Goal: Task Accomplishment & Management: Use online tool/utility

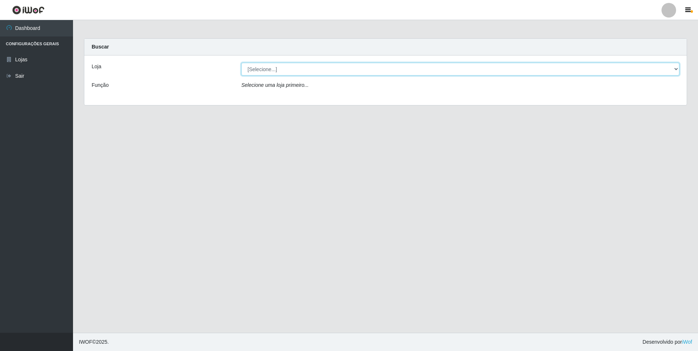
click at [294, 68] on select "[Selecione...] Atacado Vem - [STREET_ADDRESS]" at bounding box center [460, 69] width 438 height 13
select select "461"
click at [241, 63] on select "[Selecione...] Atacado Vem - [STREET_ADDRESS]" at bounding box center [460, 69] width 438 height 13
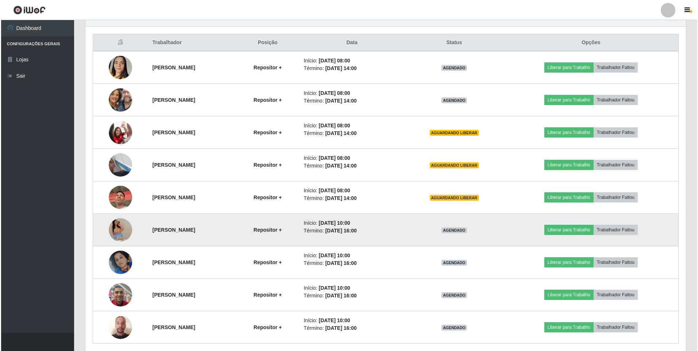
scroll to position [256, 0]
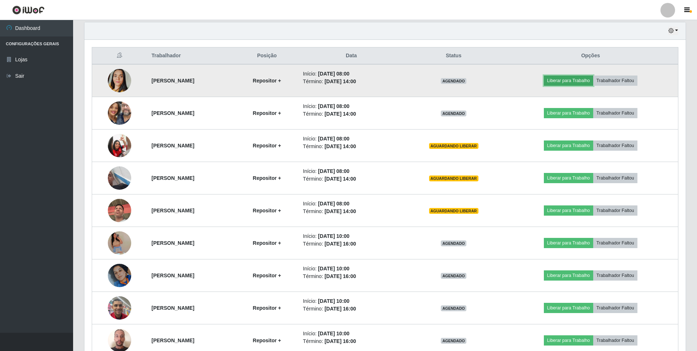
click at [560, 78] on button "Liberar para Trabalho" at bounding box center [568, 81] width 49 height 10
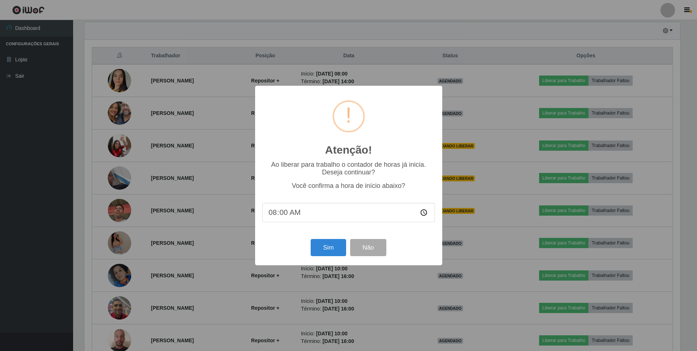
scroll to position [152, 597]
click at [330, 252] on button "Sim" at bounding box center [328, 247] width 35 height 17
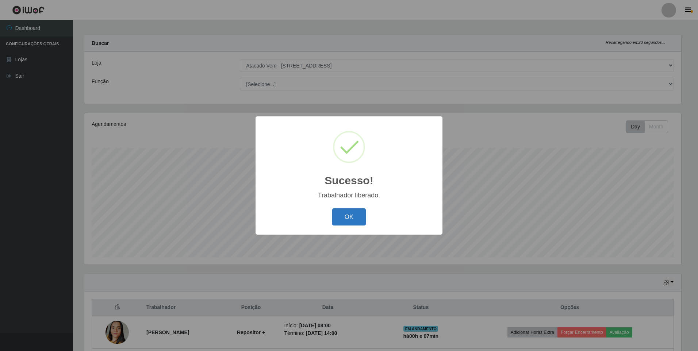
click at [359, 222] on button "OK" at bounding box center [349, 217] width 34 height 17
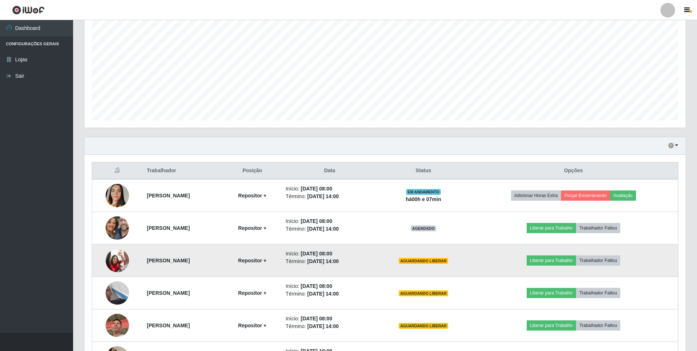
scroll to position [150, 0]
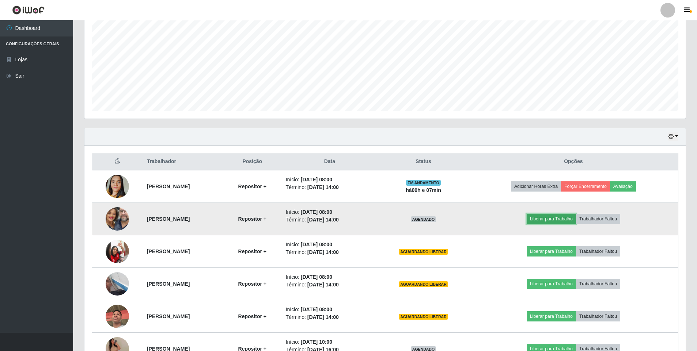
click at [560, 220] on button "Liberar para Trabalho" at bounding box center [550, 219] width 49 height 10
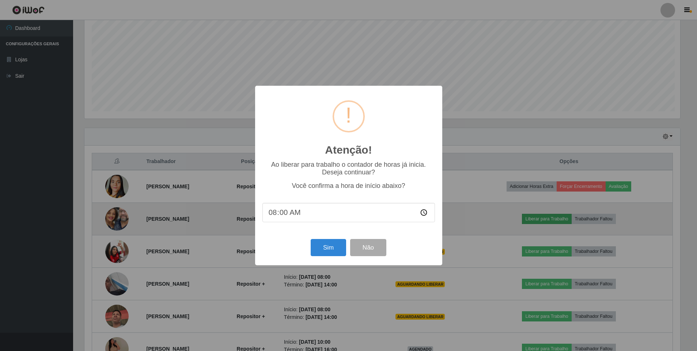
scroll to position [152, 597]
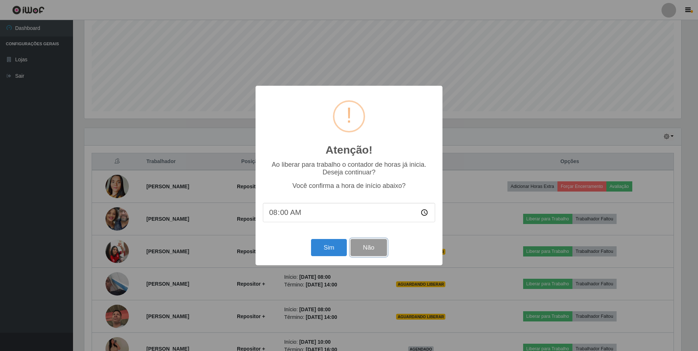
drag, startPoint x: 369, startPoint y: 251, endPoint x: 418, endPoint y: 232, distance: 52.2
click at [369, 250] on button "Não" at bounding box center [369, 247] width 36 height 17
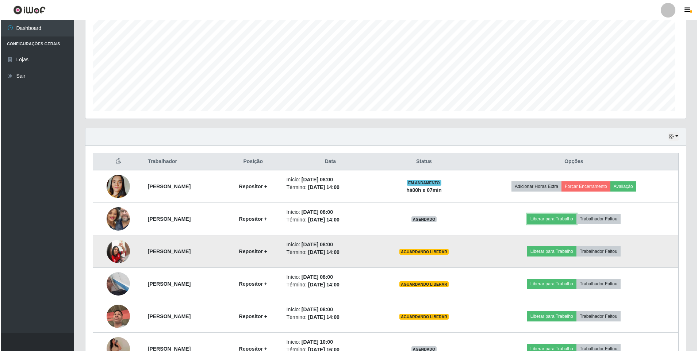
scroll to position [152, 601]
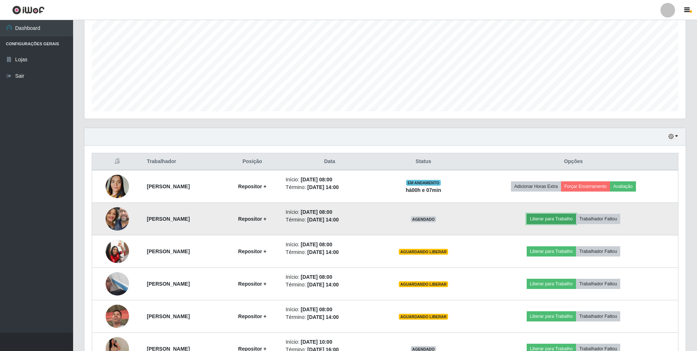
click at [555, 220] on button "Liberar para Trabalho" at bounding box center [550, 219] width 49 height 10
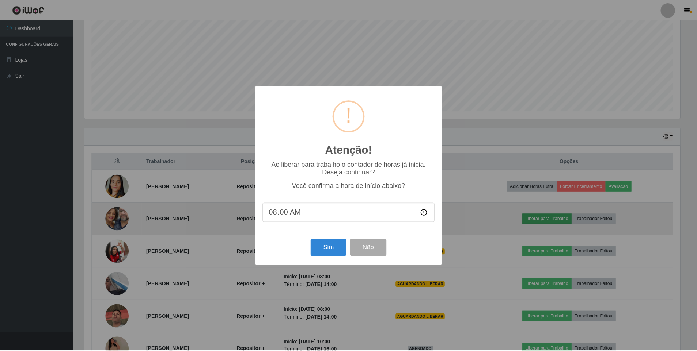
scroll to position [152, 597]
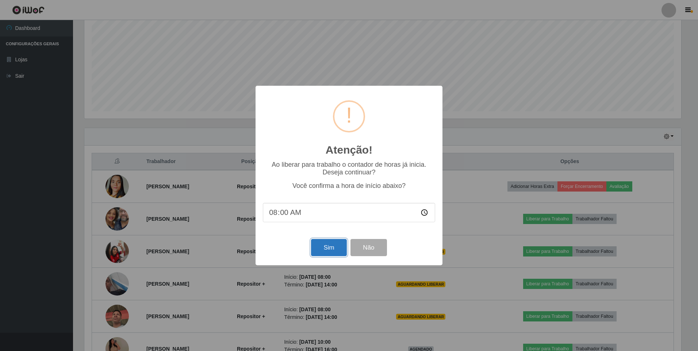
click at [326, 248] on button "Sim" at bounding box center [328, 247] width 35 height 17
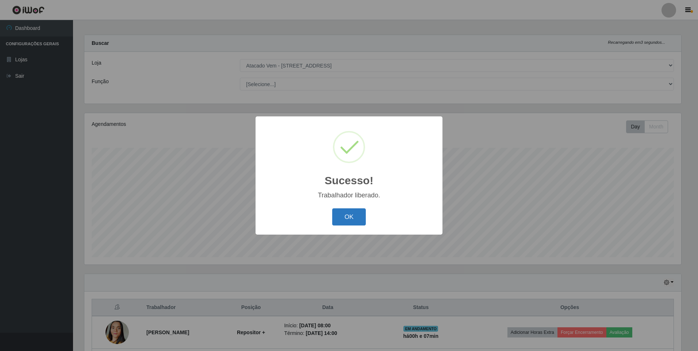
click at [352, 221] on button "OK" at bounding box center [349, 217] width 34 height 17
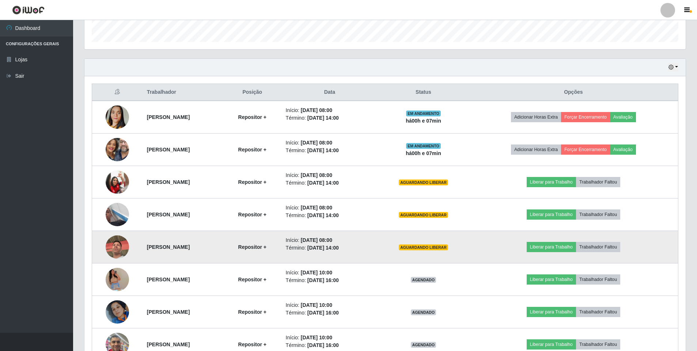
scroll to position [223, 0]
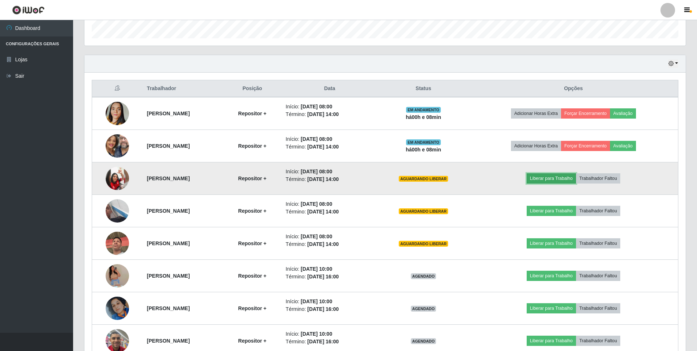
click at [562, 179] on button "Liberar para Trabalho" at bounding box center [550, 179] width 49 height 10
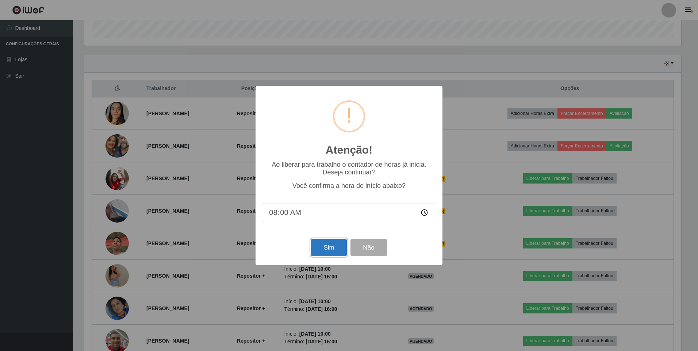
click at [338, 248] on button "Sim" at bounding box center [328, 247] width 35 height 17
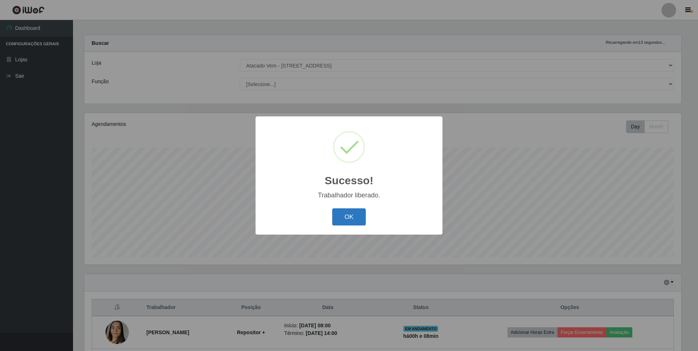
click at [344, 219] on button "OK" at bounding box center [349, 217] width 34 height 17
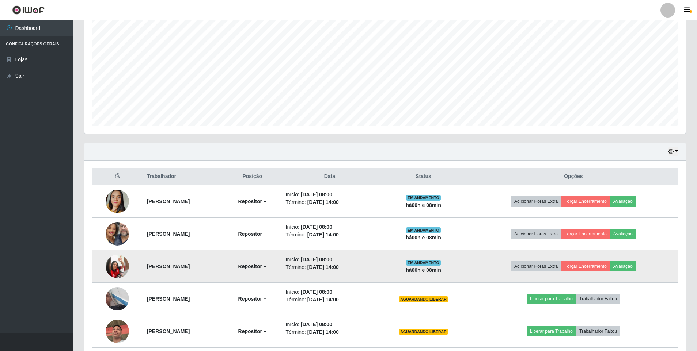
scroll to position [150, 0]
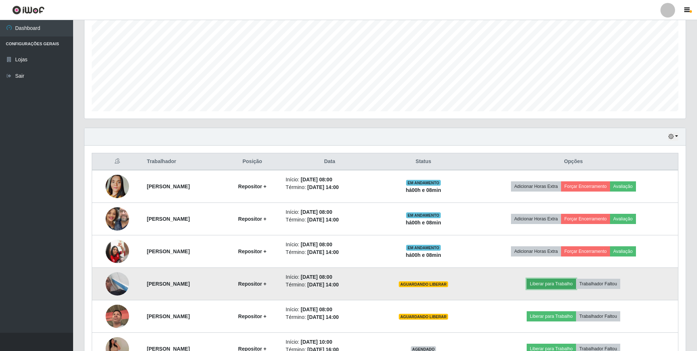
click at [548, 282] on button "Liberar para Trabalho" at bounding box center [550, 284] width 49 height 10
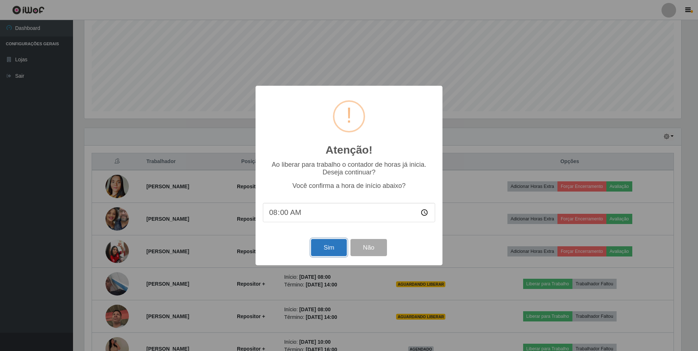
click at [332, 251] on button "Sim" at bounding box center [328, 247] width 35 height 17
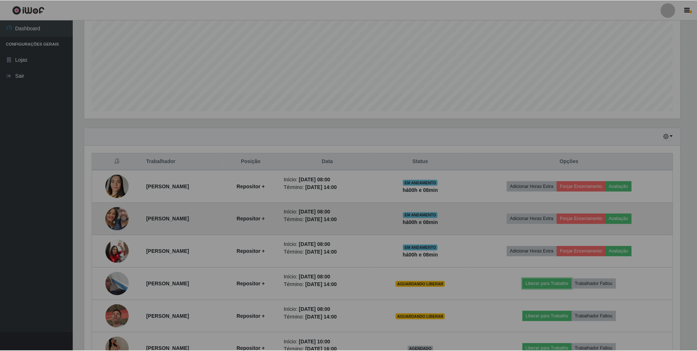
scroll to position [0, 0]
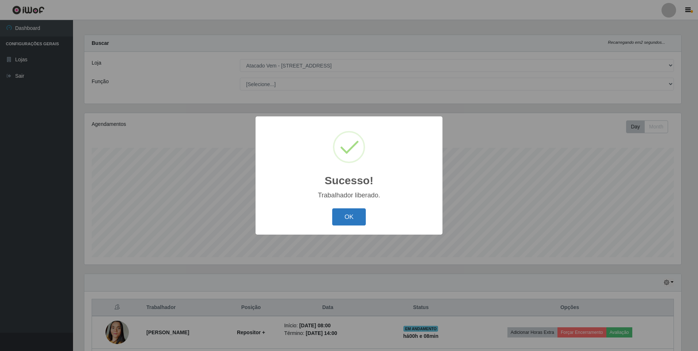
click at [353, 219] on button "OK" at bounding box center [349, 217] width 34 height 17
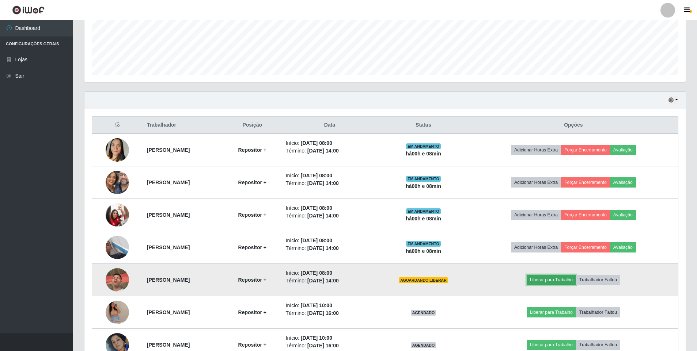
click at [551, 279] on button "Liberar para Trabalho" at bounding box center [550, 280] width 49 height 10
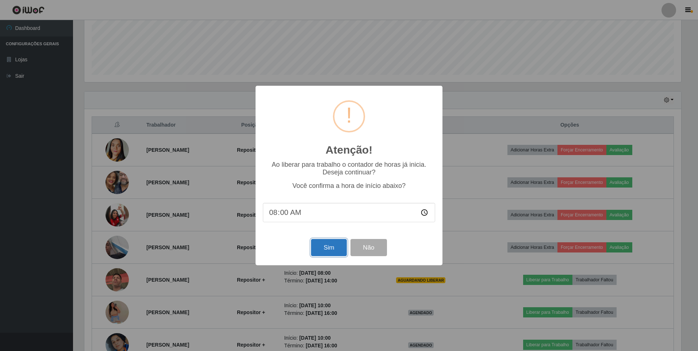
click at [321, 245] on button "Sim" at bounding box center [328, 247] width 35 height 17
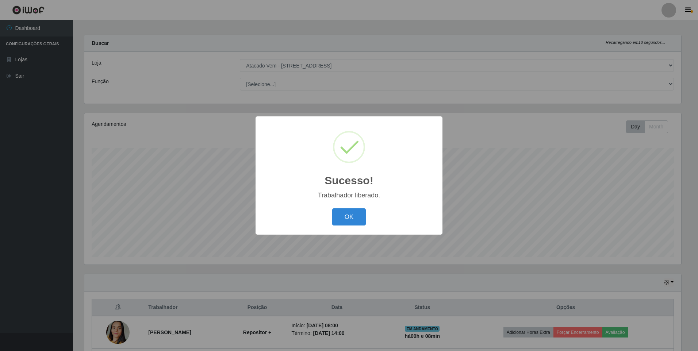
drag, startPoint x: 346, startPoint y: 220, endPoint x: 348, endPoint y: 212, distance: 8.0
click at [346, 218] on button "OK" at bounding box center [349, 217] width 34 height 17
